Goal: Task Accomplishment & Management: Manage account settings

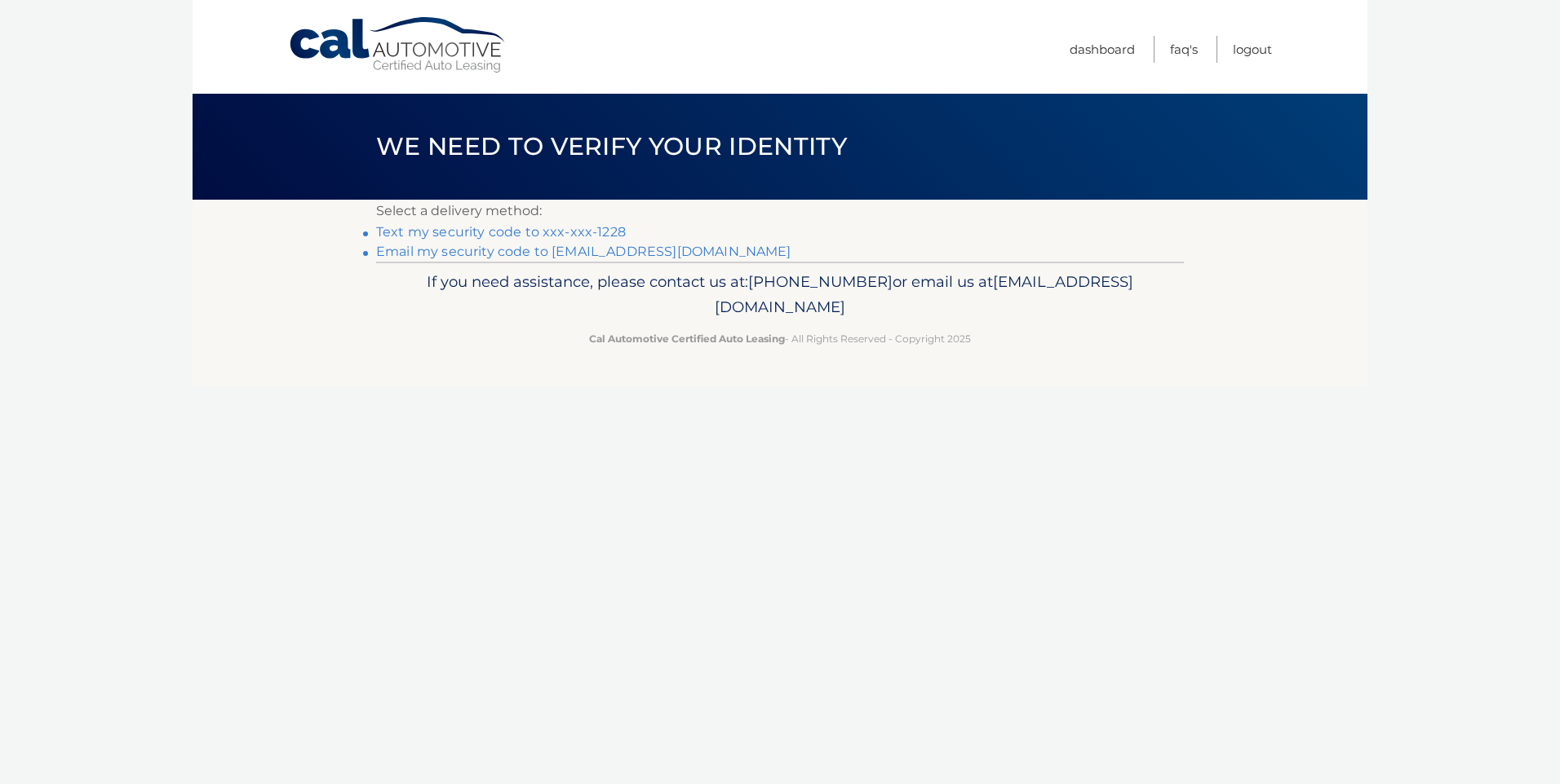
click at [604, 234] on link "Text my security code to xxx-xxx-1228" at bounding box center [500, 231] width 249 height 15
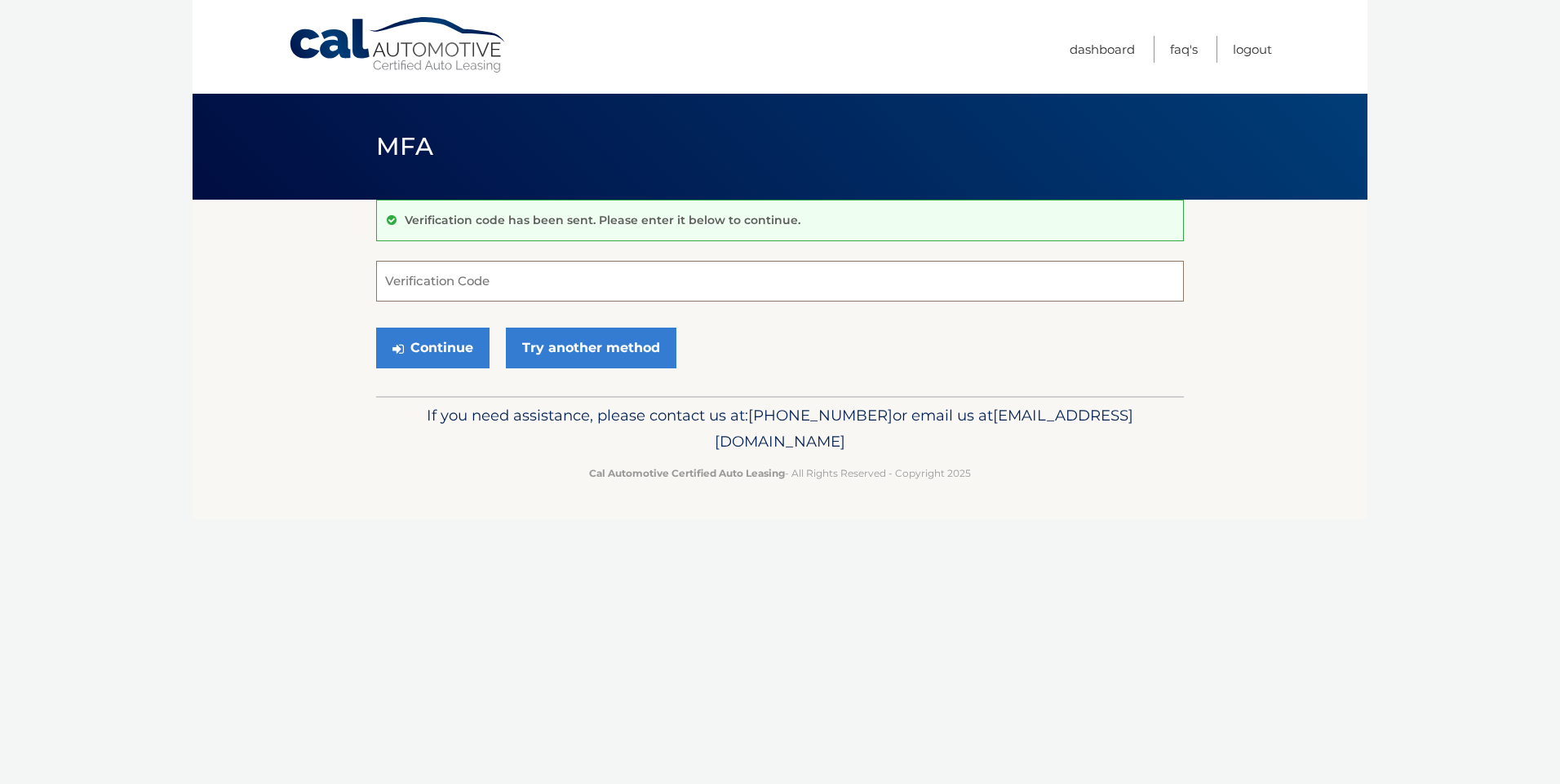
click at [567, 289] on input "Verification Code" at bounding box center [780, 281] width 808 height 40
type input "751740"
click at [462, 346] on button "Continue" at bounding box center [433, 348] width 113 height 40
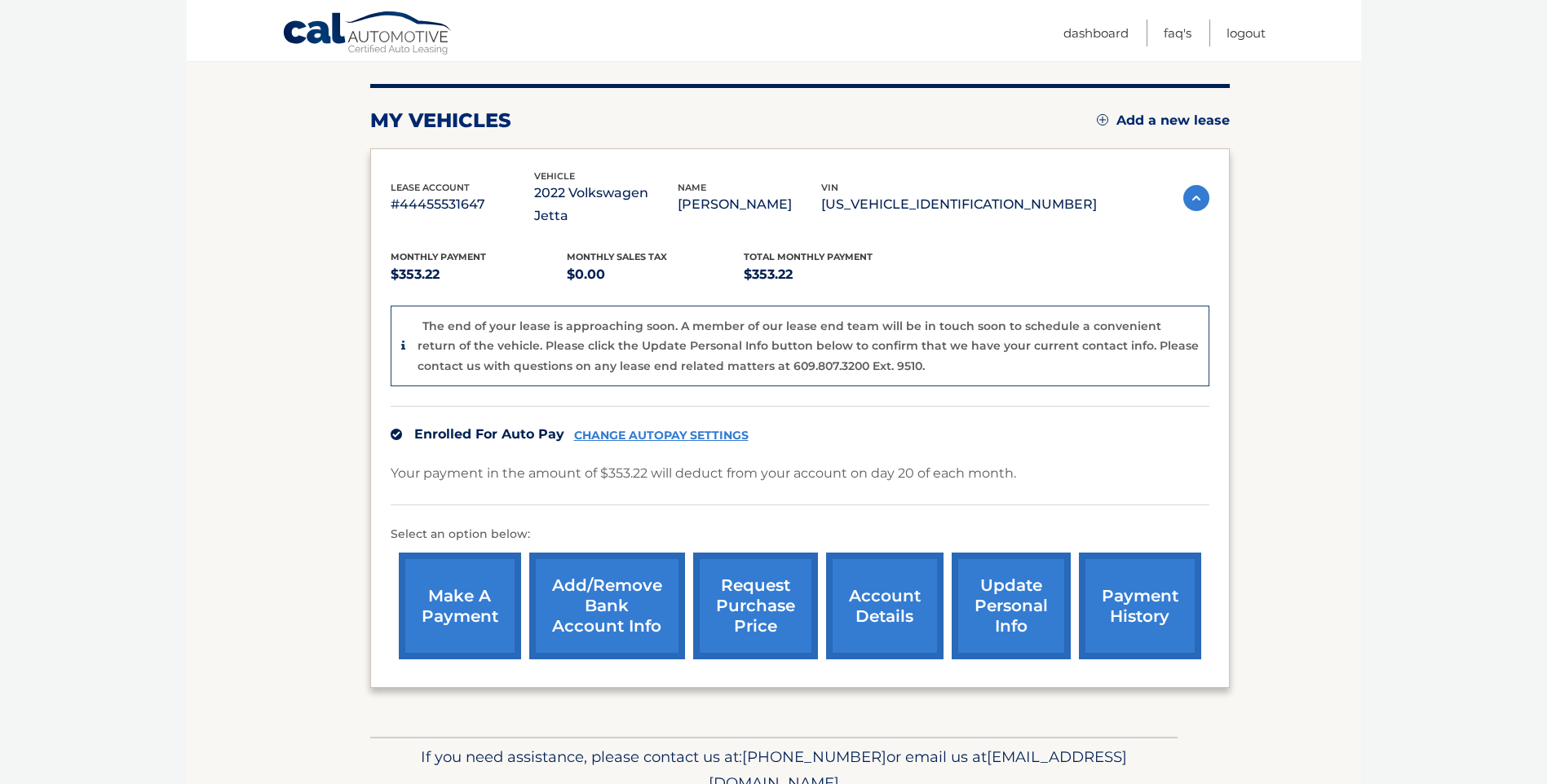
scroll to position [243, 0]
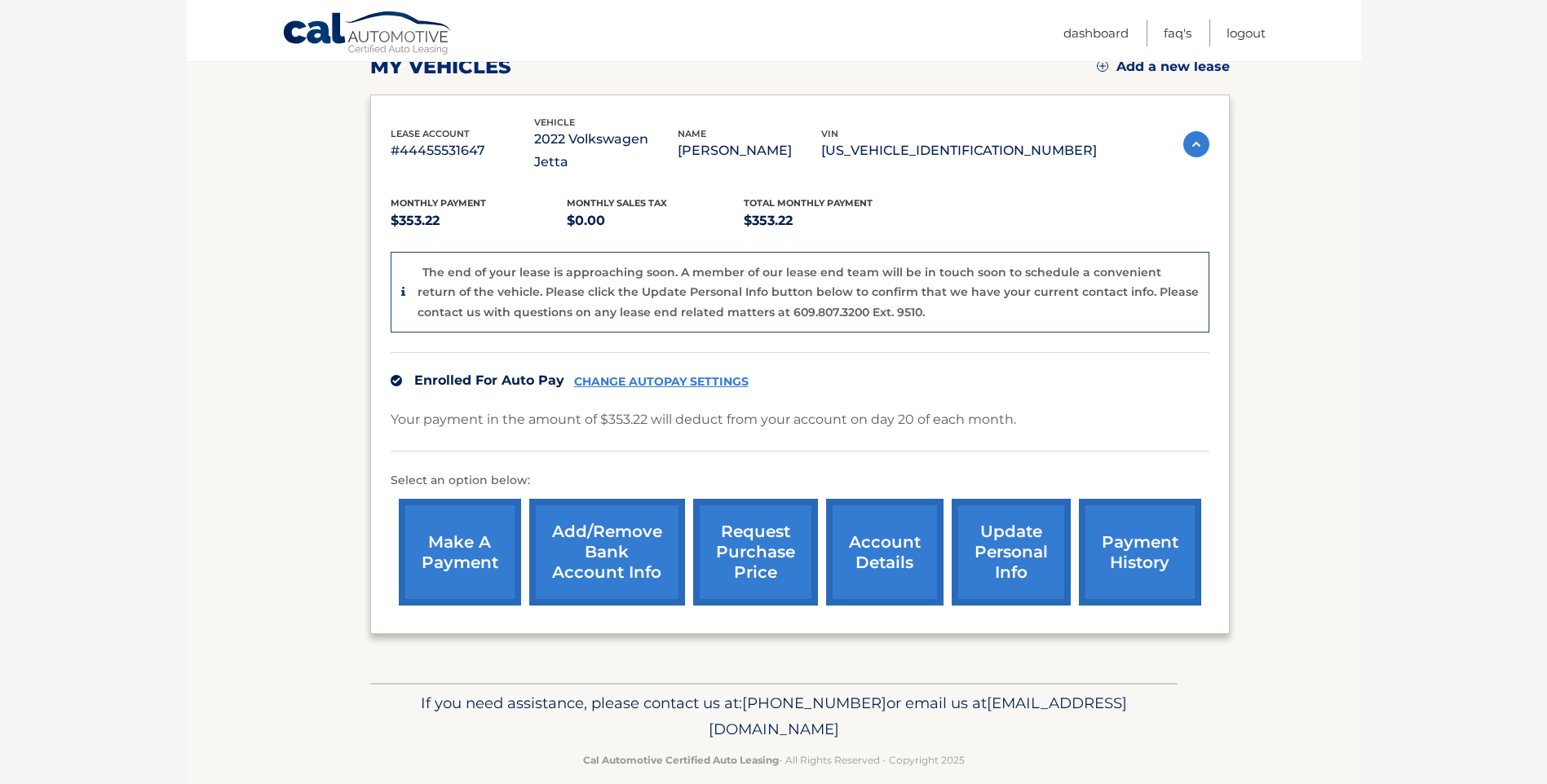
click at [848, 530] on link "account details" at bounding box center [885, 552] width 118 height 107
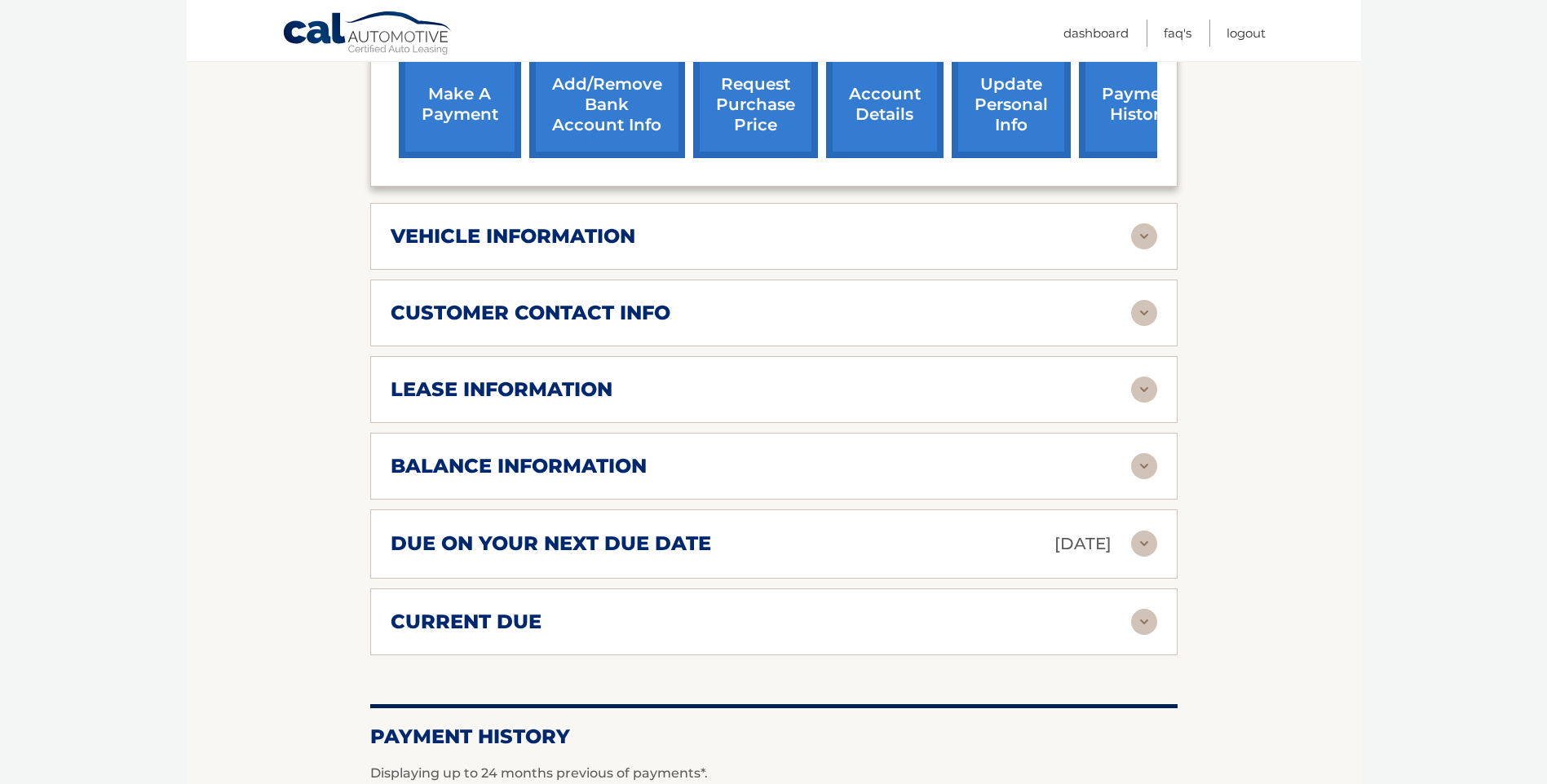
scroll to position [627, 0]
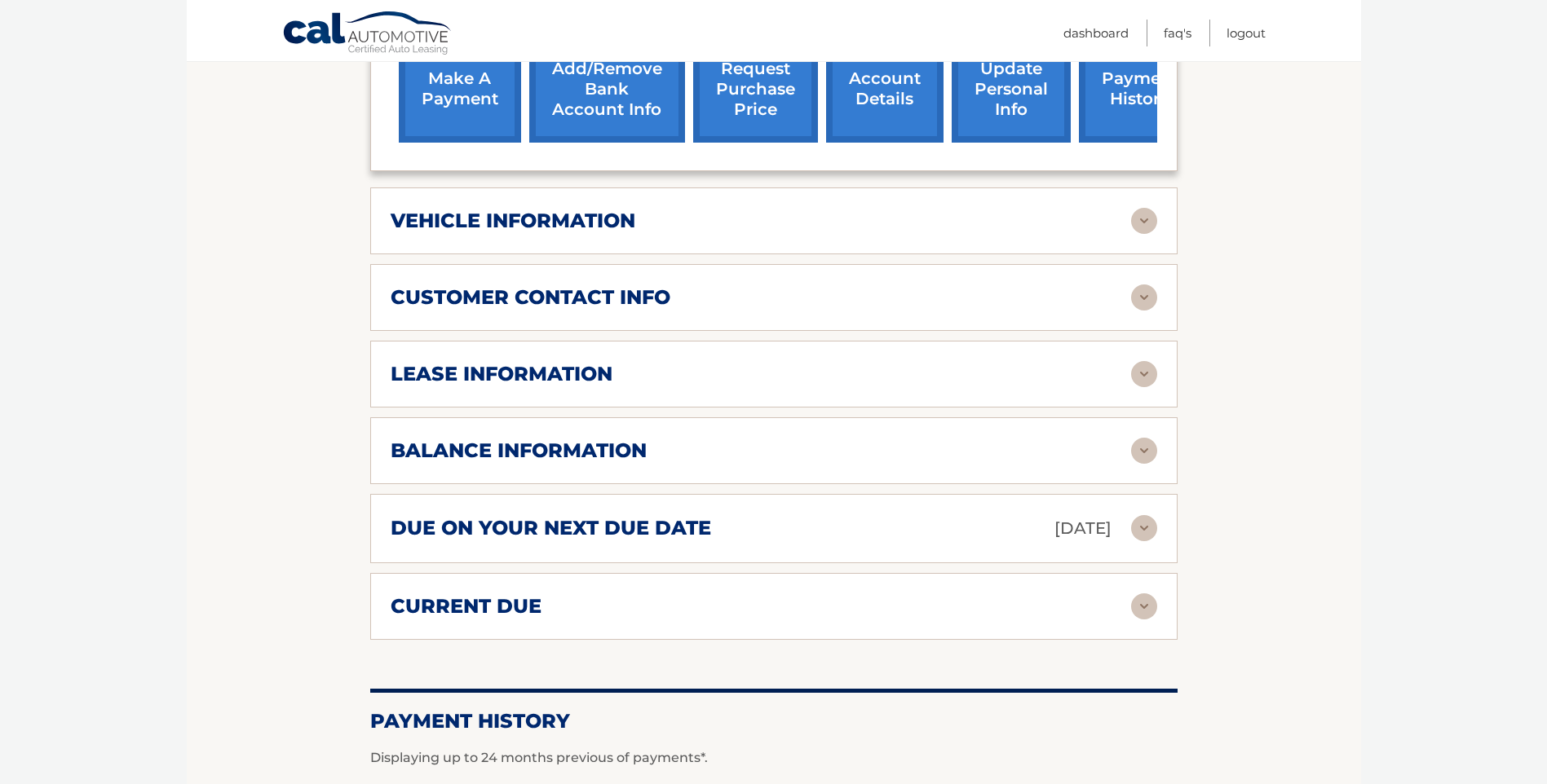
click at [1144, 438] on img at bounding box center [1144, 450] width 26 height 26
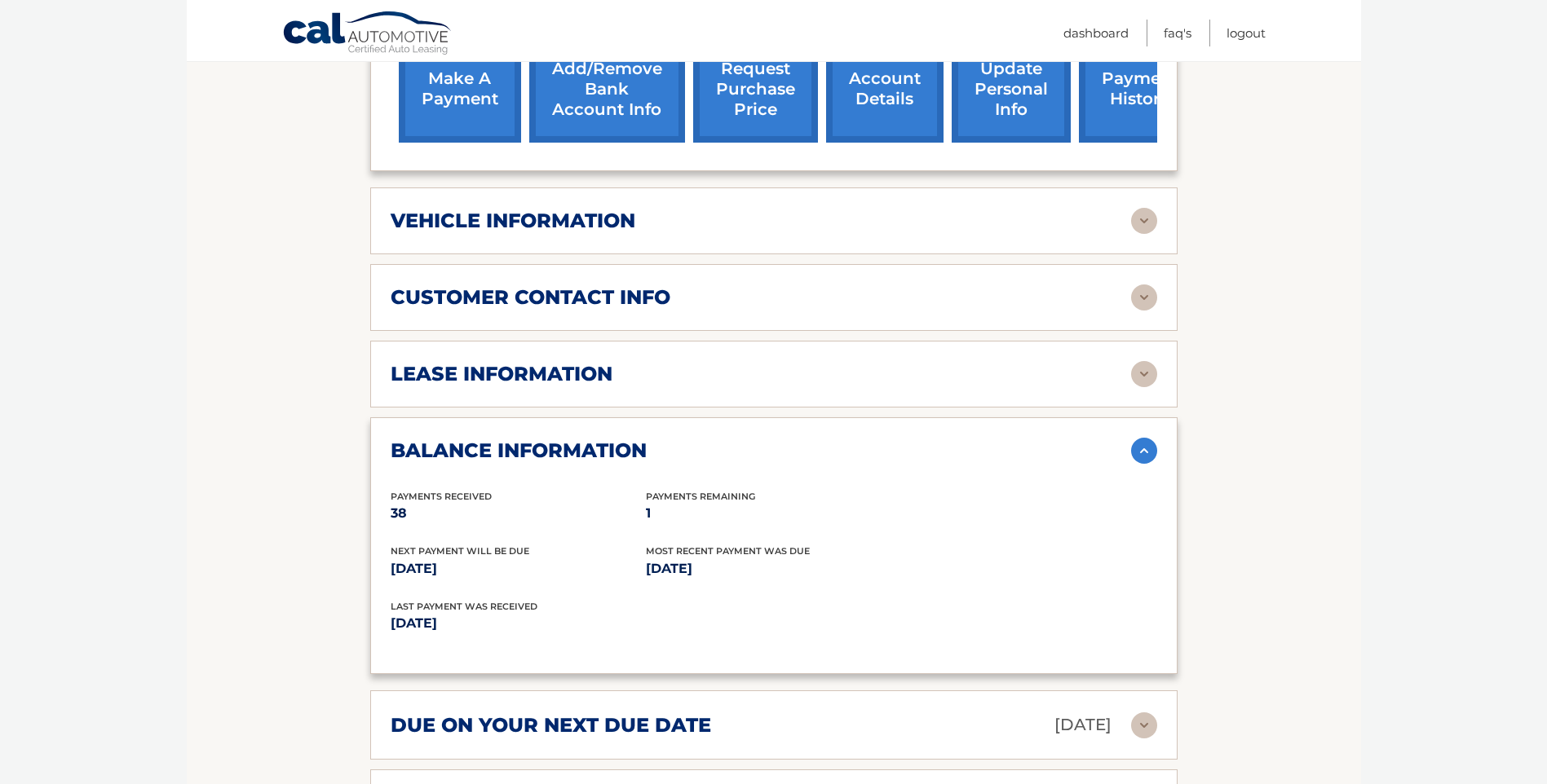
click at [1144, 438] on img at bounding box center [1144, 450] width 26 height 26
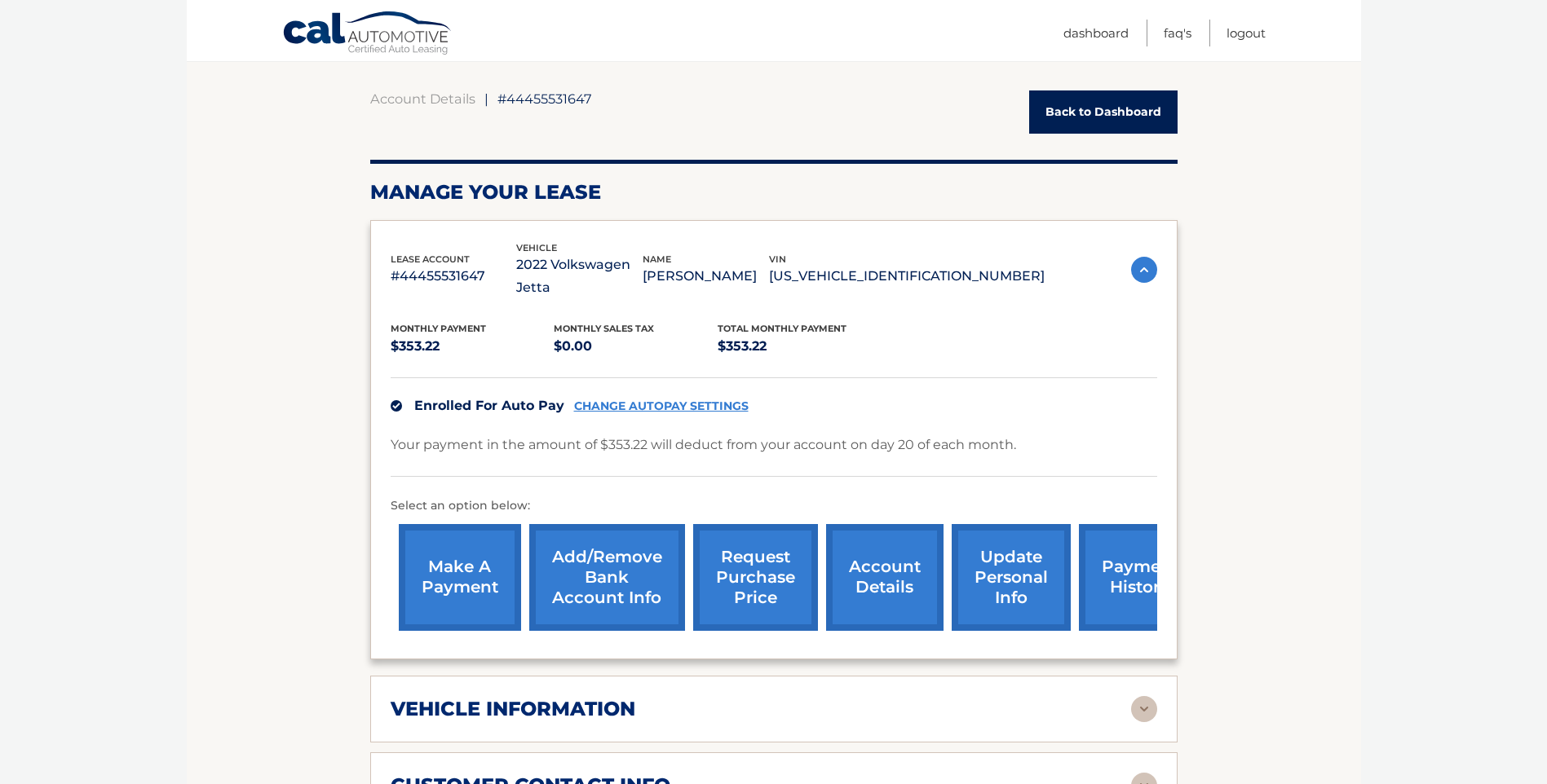
scroll to position [124, 0]
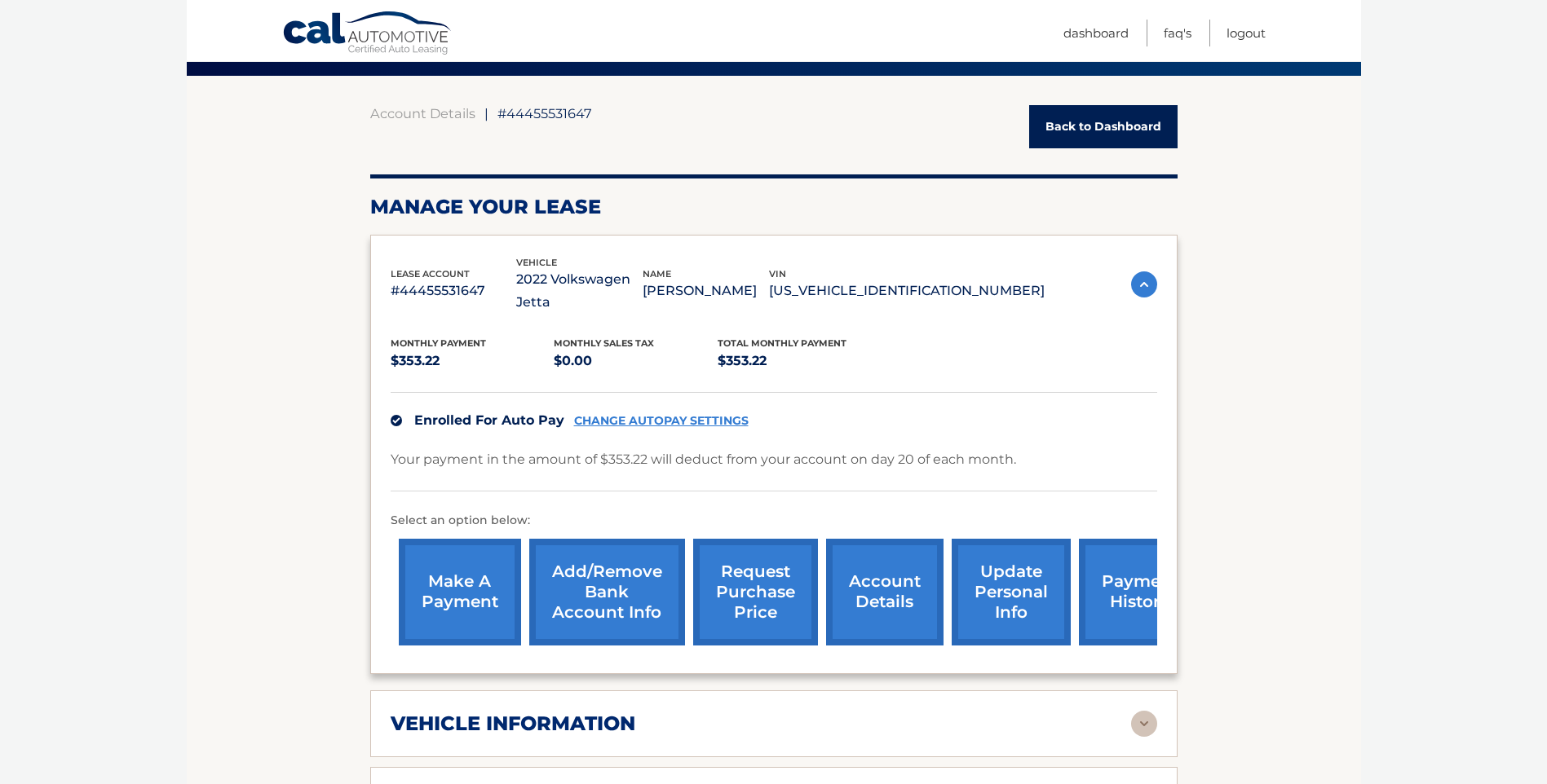
click at [614, 414] on link "CHANGE AUTOPAY SETTINGS" at bounding box center [661, 421] width 174 height 13
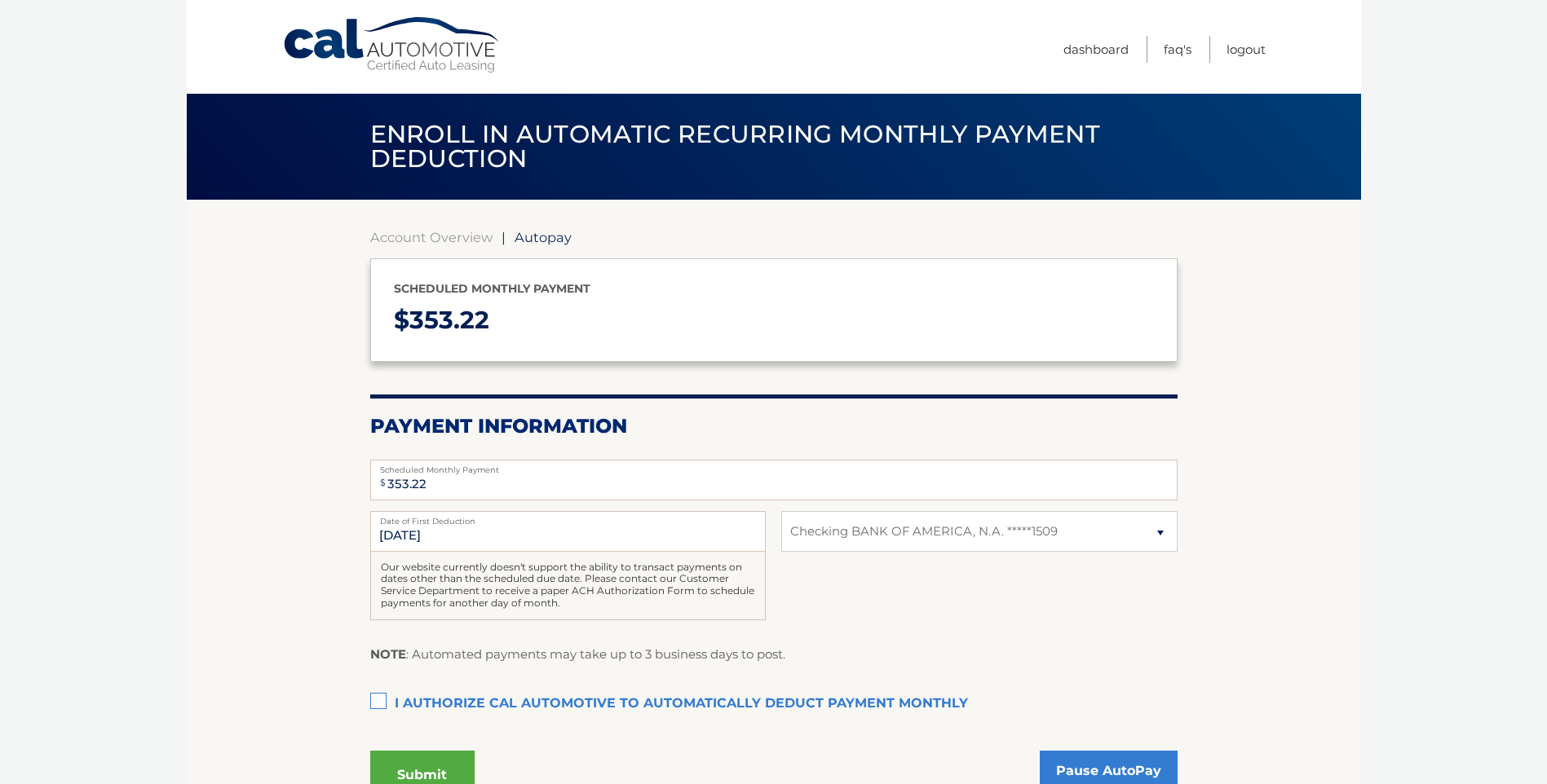
select select "OGExNjFhZjUtMjExOC00OGY3LWI5ZmQtZWEyMDNmN2E0ZDU1"
click at [1157, 536] on select "Select Bank Account Checking BANK OF AMERICA, N.A. *****1509" at bounding box center [979, 531] width 396 height 40
select select
click at [782, 512] on select "Select Bank Account Checking BANK OF AMERICA, N.A. *****1509" at bounding box center [979, 531] width 396 height 40
click at [1274, 530] on section "Account Overview | Autopay Scheduled monthly payment $ 353.22 Payment Informati…" at bounding box center [774, 512] width 1175 height 624
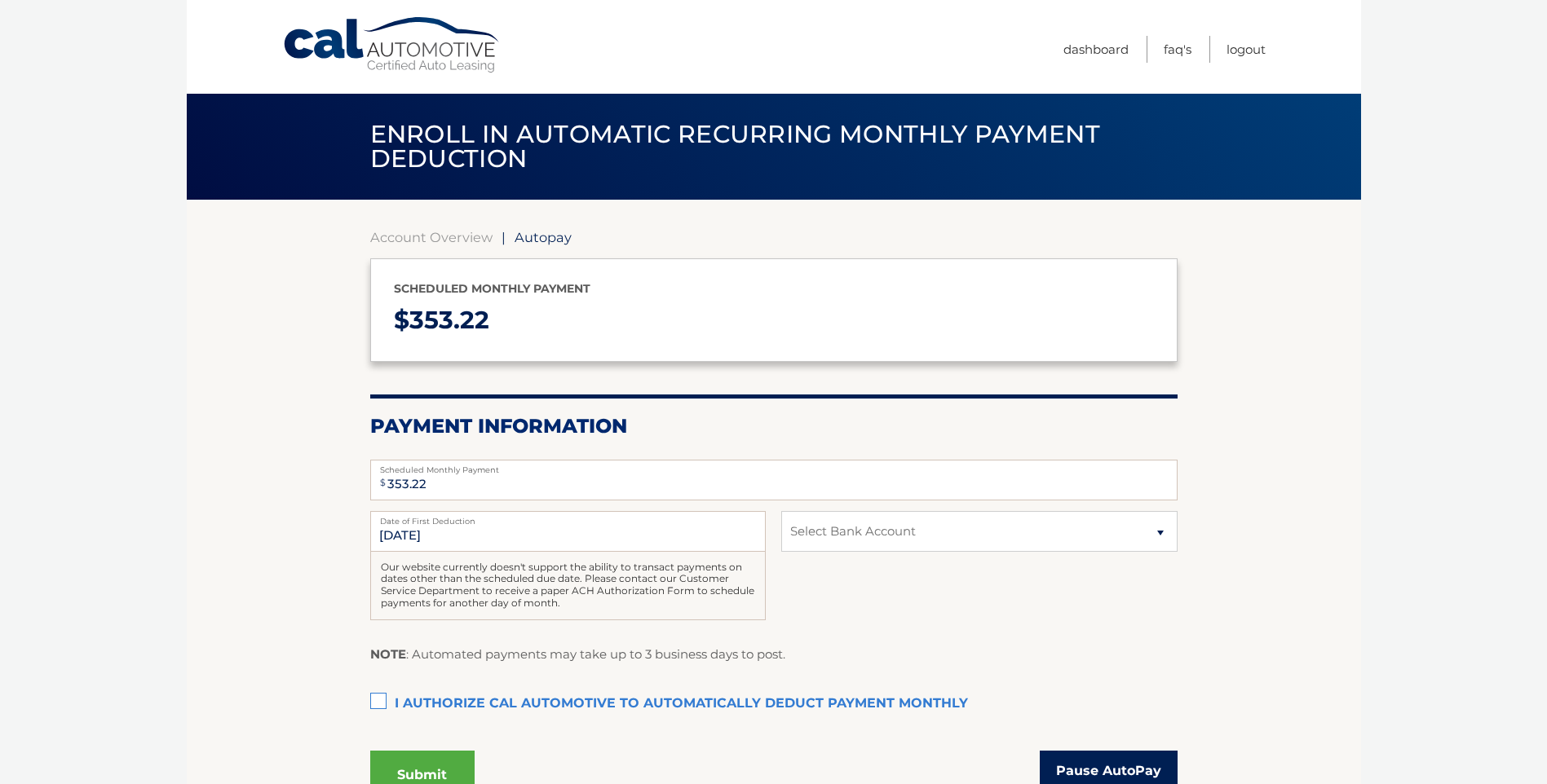
click at [1134, 766] on link "Pause AutoPay" at bounding box center [1108, 771] width 138 height 40
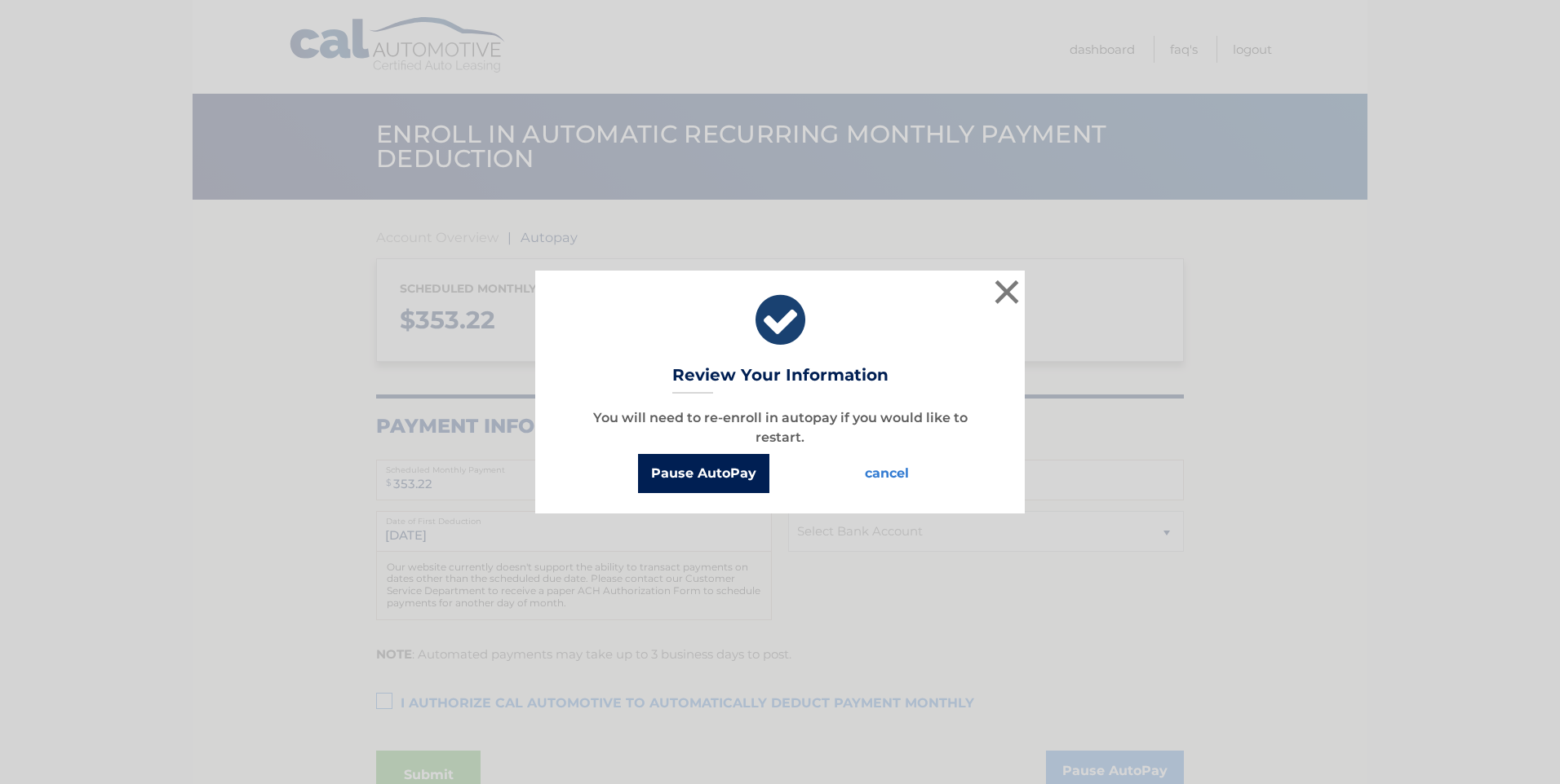
click at [693, 477] on button "Pause AutoPay" at bounding box center [704, 474] width 131 height 40
